Goal: Task Accomplishment & Management: Complete application form

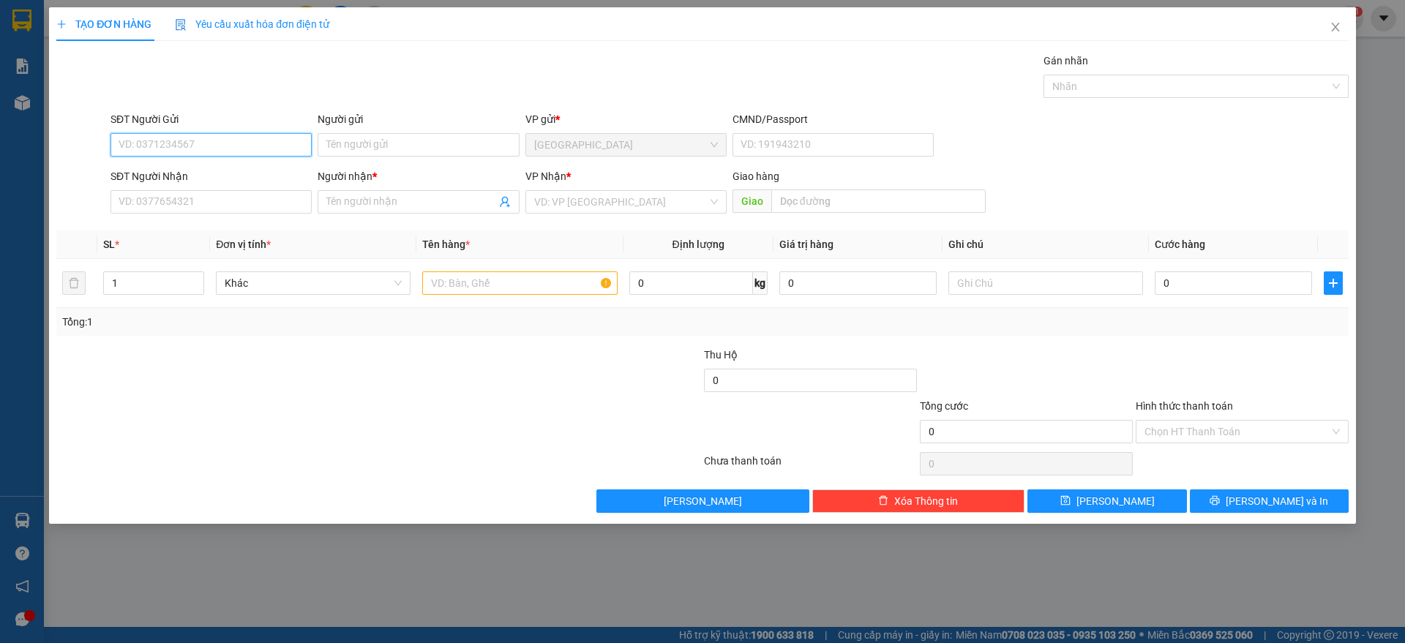
click at [242, 139] on input "SĐT Người Gửi" at bounding box center [211, 144] width 201 height 23
paste input "989686799"
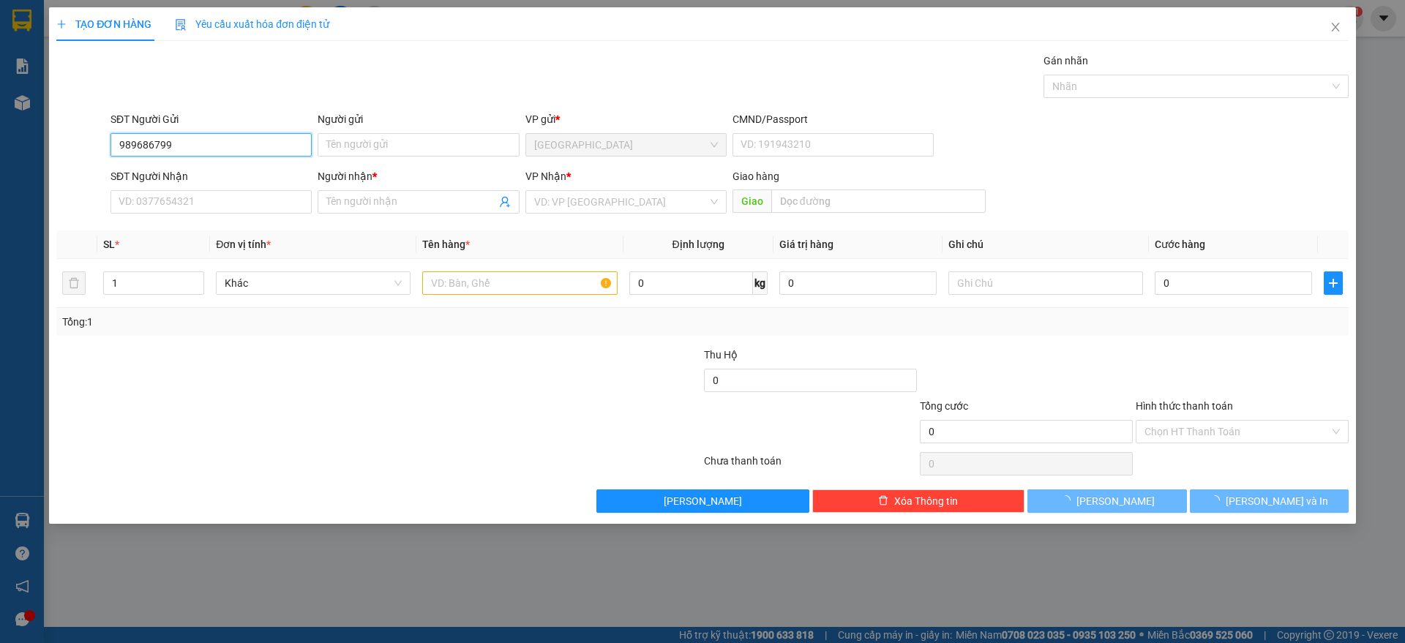
click at [121, 149] on input "989686799" at bounding box center [211, 144] width 201 height 23
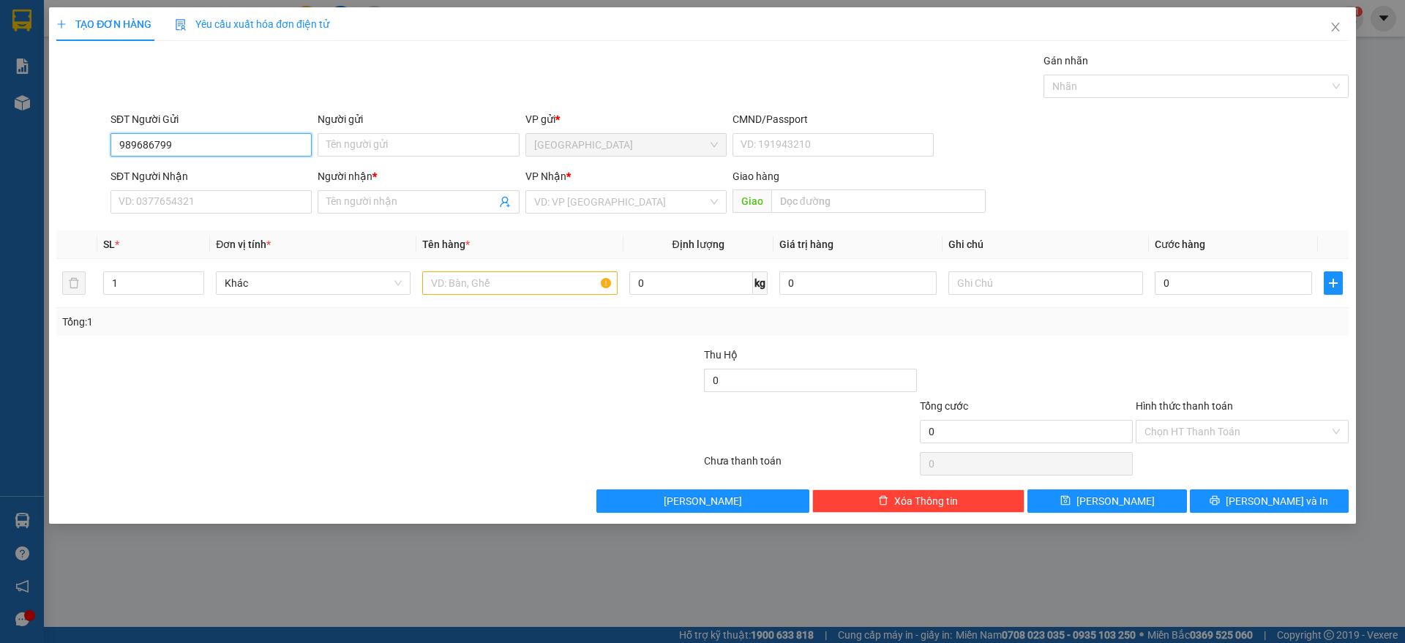
type input "0989686799"
click at [196, 166] on div "0989686799 - [PERSON_NAME]" at bounding box center [211, 174] width 184 height 16
type input "TUẤN"
type input "0989686799"
click at [201, 200] on input "SĐT Người Nhận" at bounding box center [211, 201] width 201 height 23
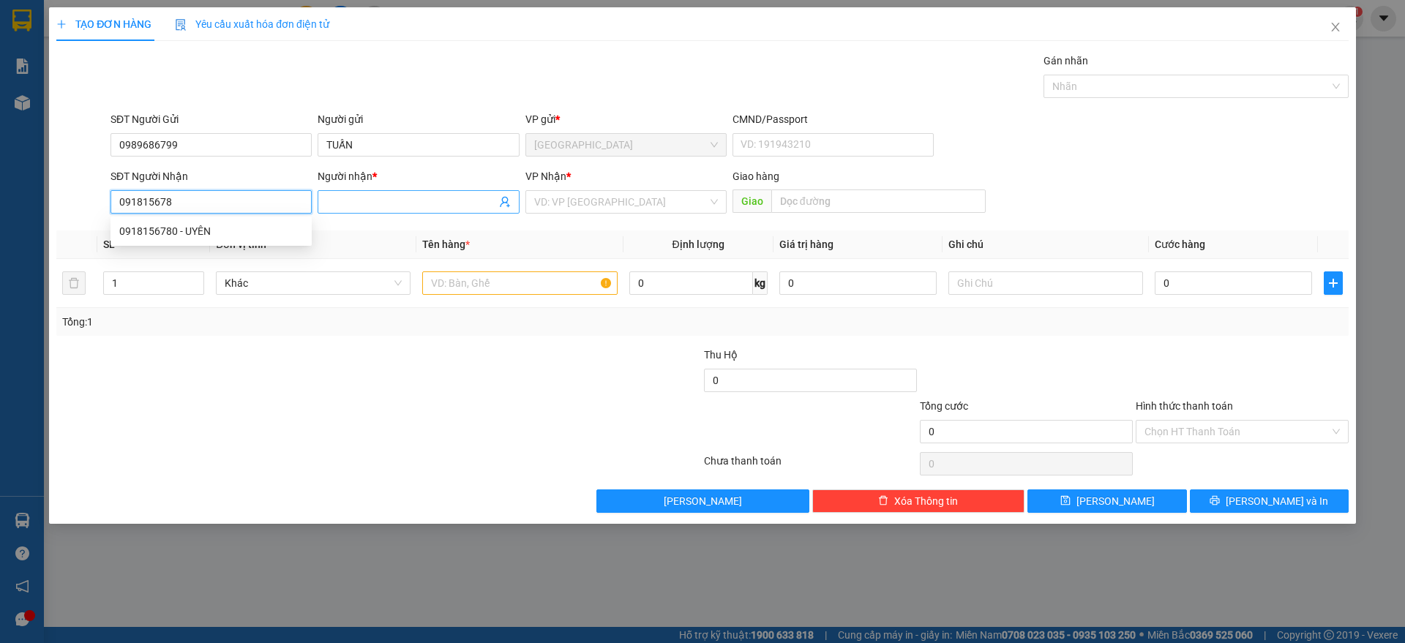
type input "0918156780"
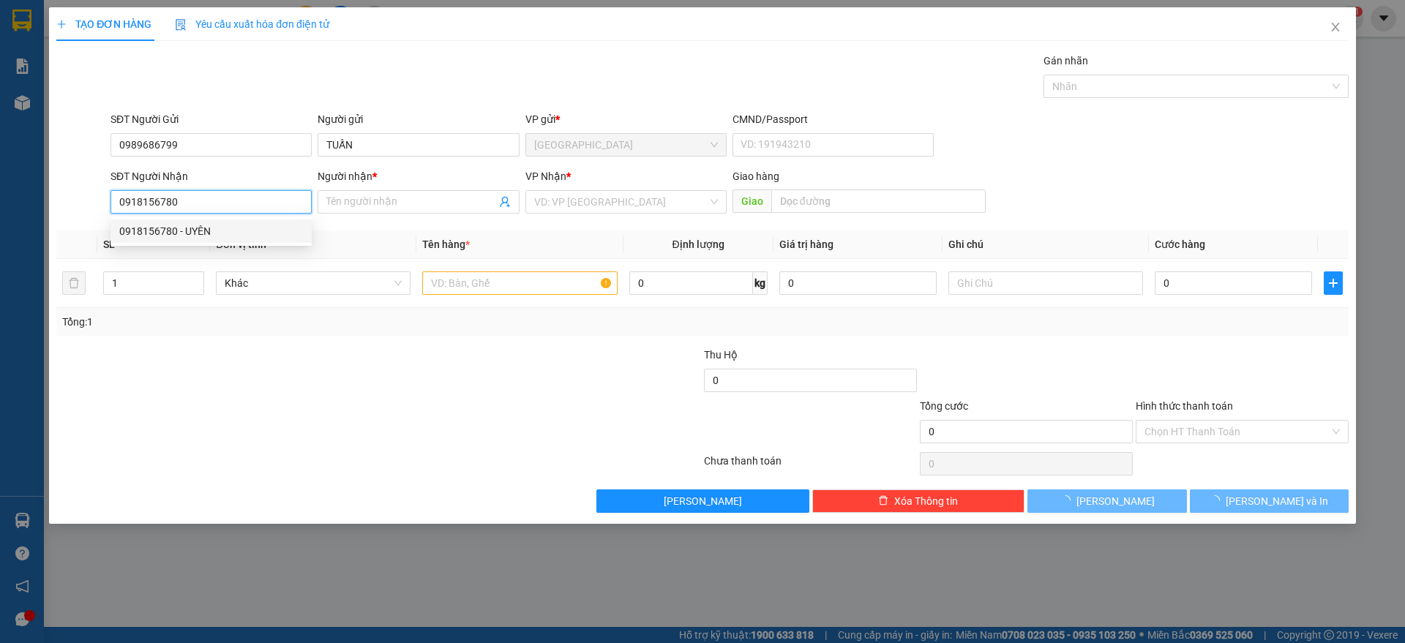
click at [263, 230] on div "0918156780 - UYÊN" at bounding box center [211, 231] width 184 height 16
type input "UYÊN"
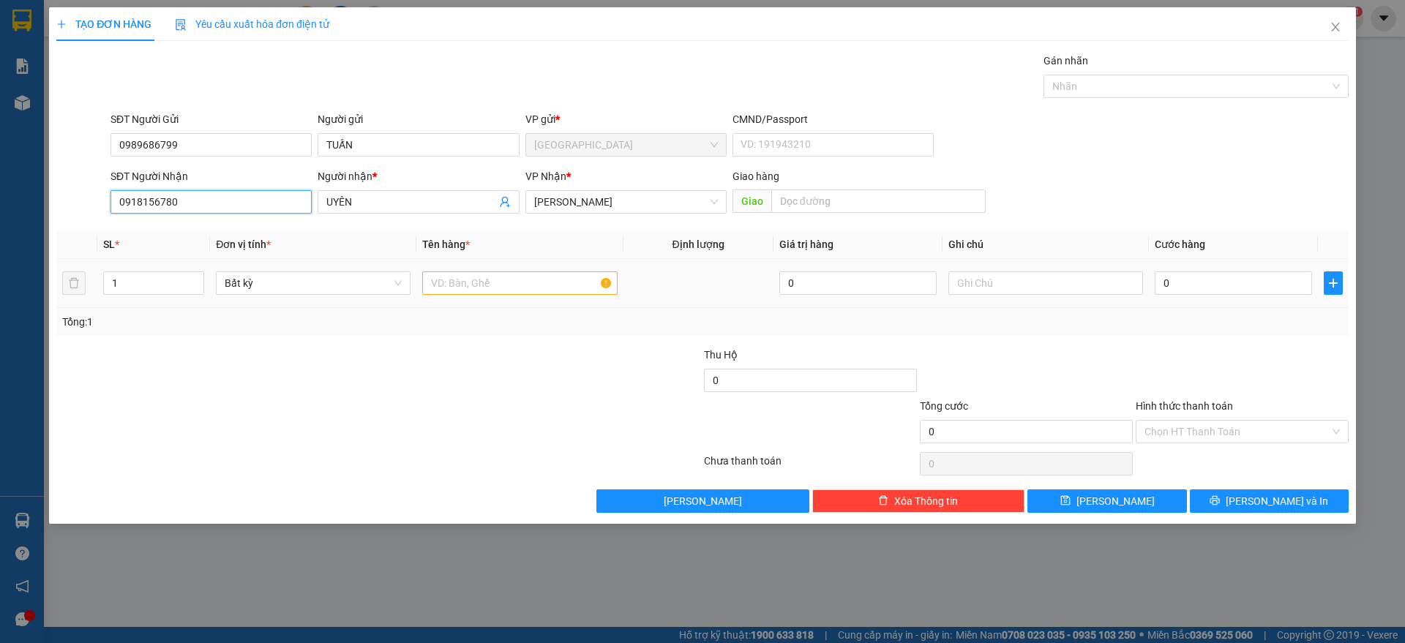
type input "0918156780"
click at [539, 284] on input "text" at bounding box center [519, 283] width 195 height 23
type input "1 thùng"
click at [1208, 276] on input "0" at bounding box center [1233, 283] width 157 height 23
type input "3"
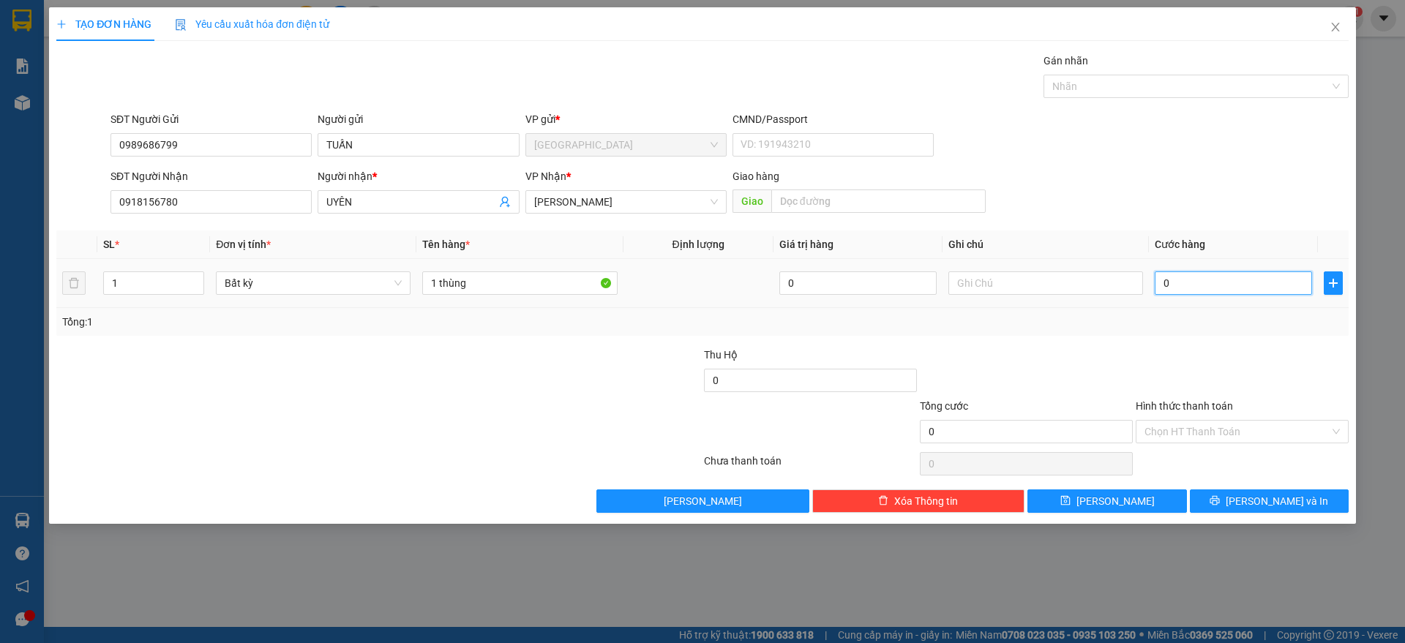
type input "3"
type input "30"
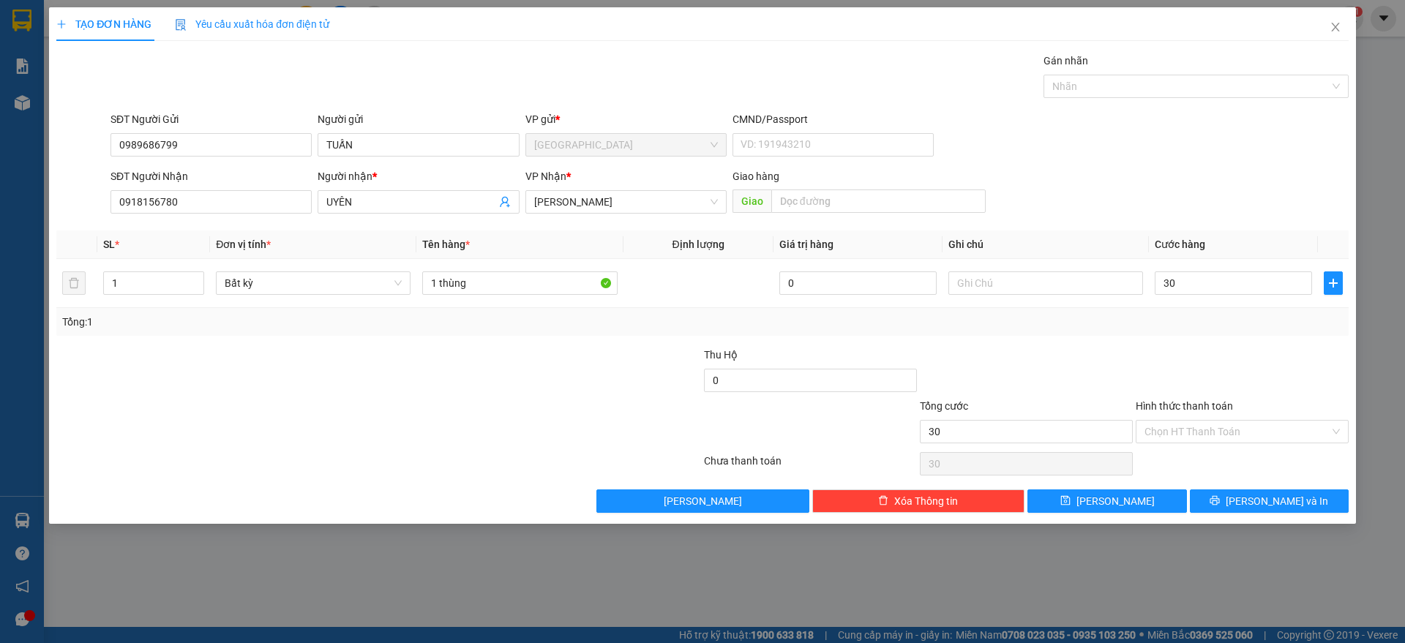
type input "30.000"
click at [1274, 321] on div "Tổng: 1" at bounding box center [702, 322] width 1281 height 16
click at [1213, 280] on input "30.000" at bounding box center [1233, 283] width 157 height 23
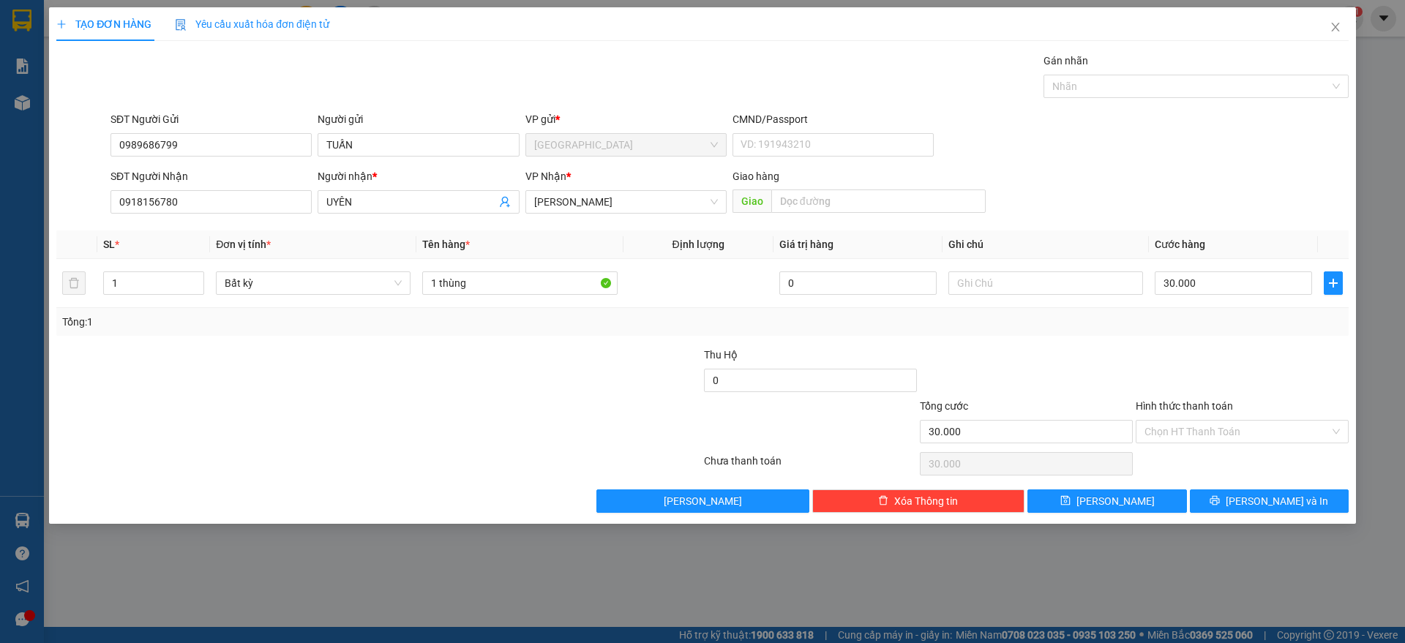
click at [1213, 331] on div "Tổng: 1" at bounding box center [702, 322] width 1293 height 28
click at [1276, 498] on span "[PERSON_NAME] và In" at bounding box center [1277, 501] width 102 height 16
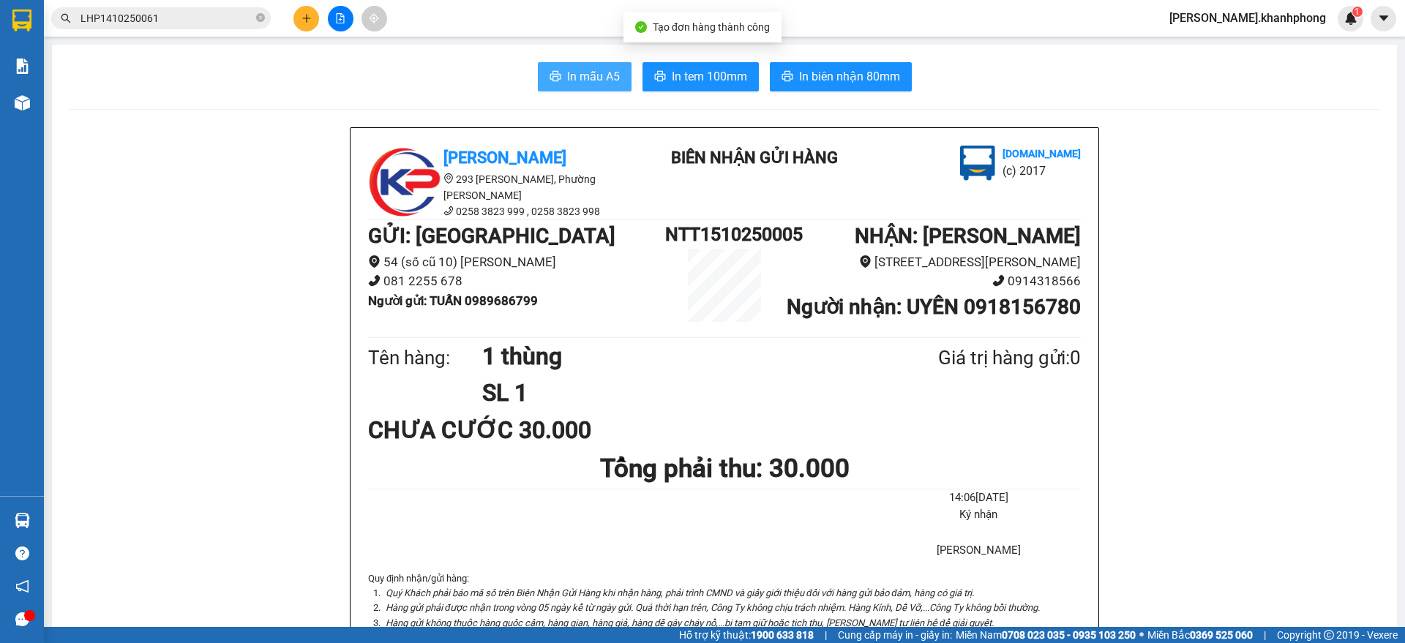
click at [569, 71] on span "In mẫu A5" at bounding box center [593, 76] width 53 height 18
